Goal: Navigation & Orientation: Find specific page/section

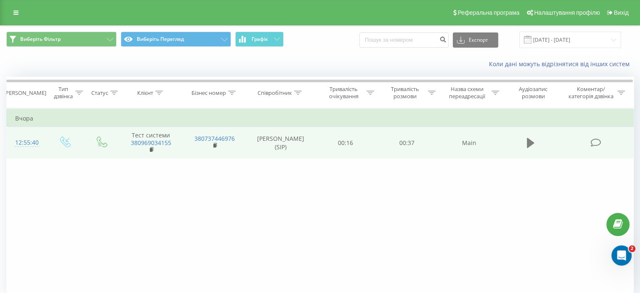
click at [525, 146] on button at bounding box center [530, 142] width 13 height 13
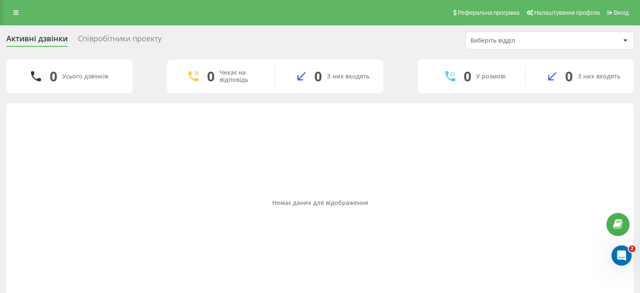
click at [97, 40] on font "Співробітники проекту" at bounding box center [120, 38] width 84 height 10
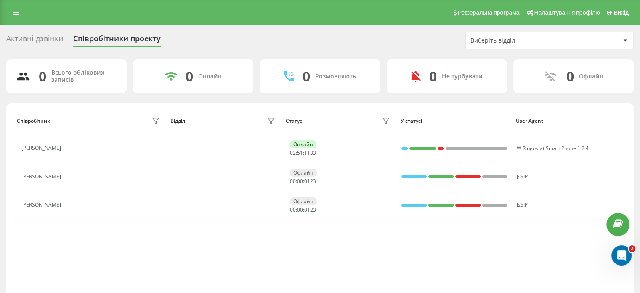
click at [40, 37] on font "Активні дзвінки" at bounding box center [34, 38] width 57 height 10
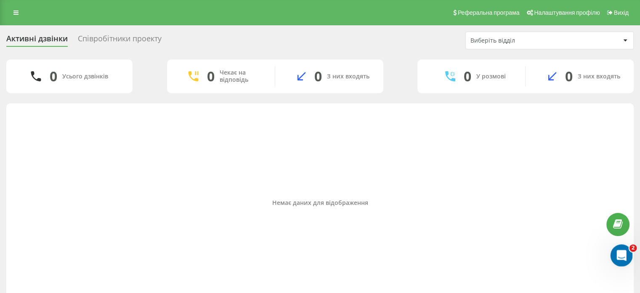
click at [624, 253] on icon "Відкрити програму для спілкування Intercom" at bounding box center [621, 254] width 14 height 14
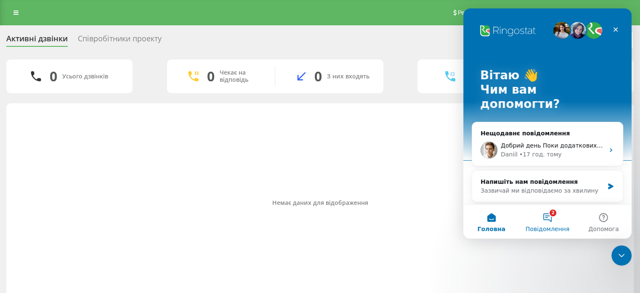
click at [544, 217] on button "2 Повідомлення" at bounding box center [547, 222] width 56 height 34
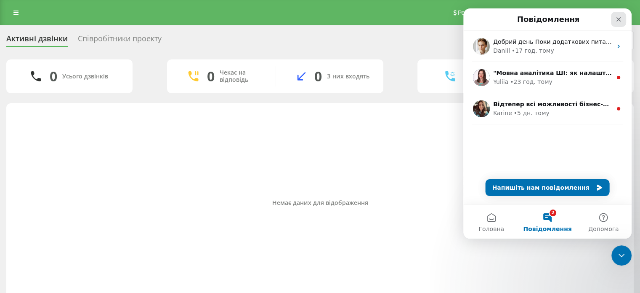
click at [615, 20] on icon "Закрити" at bounding box center [618, 19] width 7 height 7
